Goal: Find specific page/section: Find specific page/section

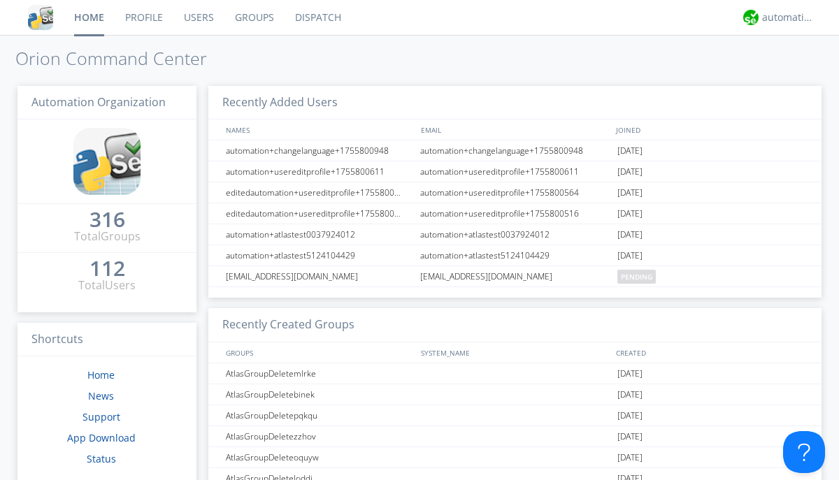
click at [317, 17] on link "Dispatch" at bounding box center [317, 17] width 67 height 35
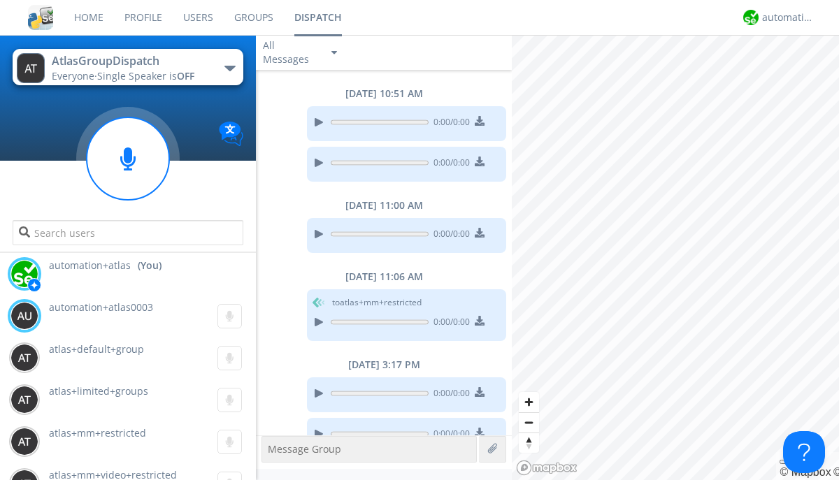
scroll to position [1077, 0]
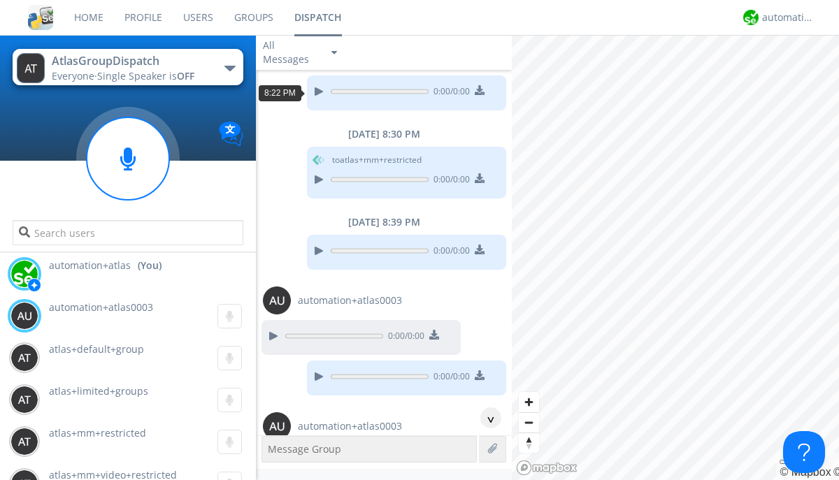
scroll to position [67, 0]
click at [485, 418] on div "^" at bounding box center [490, 417] width 21 height 21
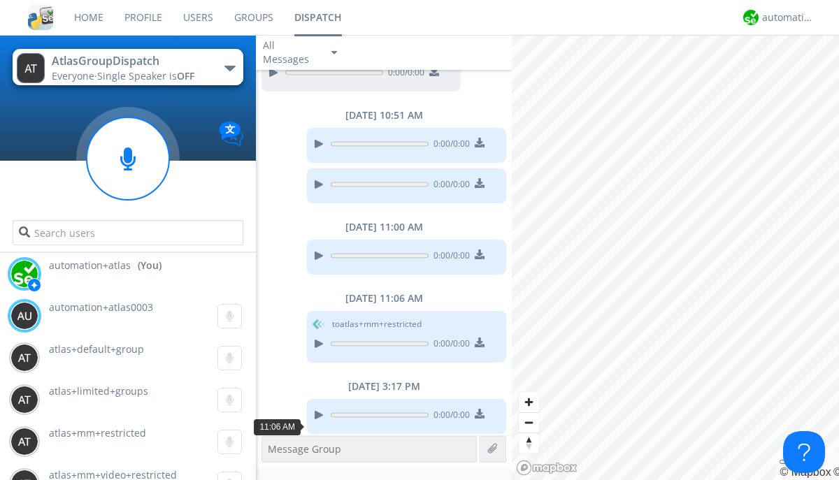
scroll to position [1077, 0]
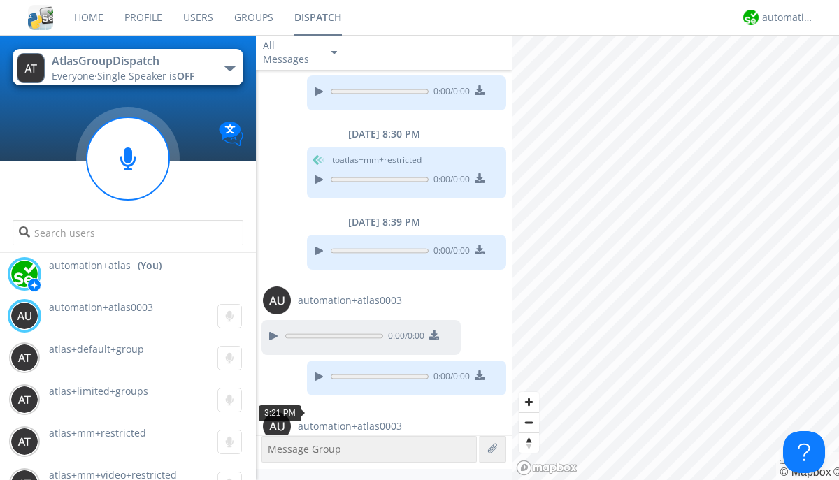
scroll to position [25, 0]
click at [485, 418] on div "^" at bounding box center [490, 417] width 21 height 21
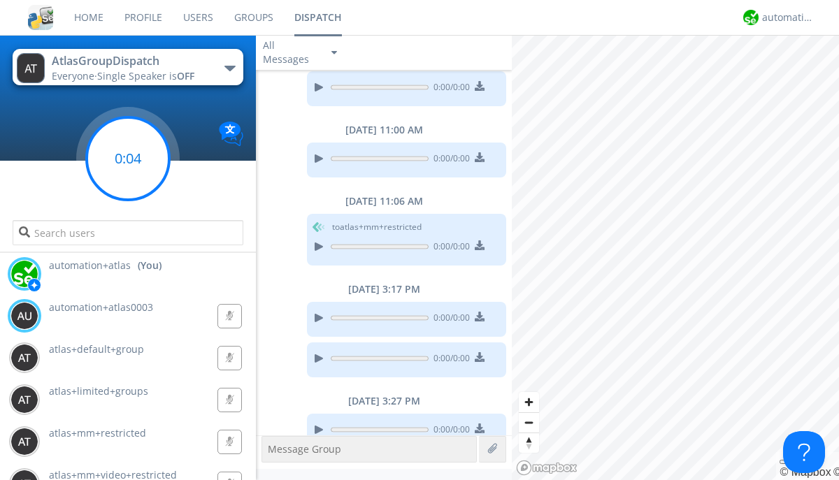
scroll to position [1106, 0]
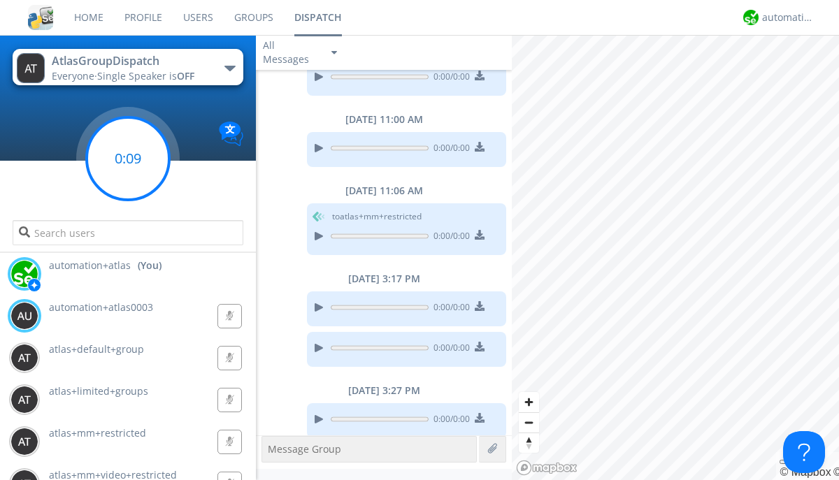
click at [128, 159] on g at bounding box center [128, 158] width 82 height 82
